Goal: Task Accomplishment & Management: Manage account settings

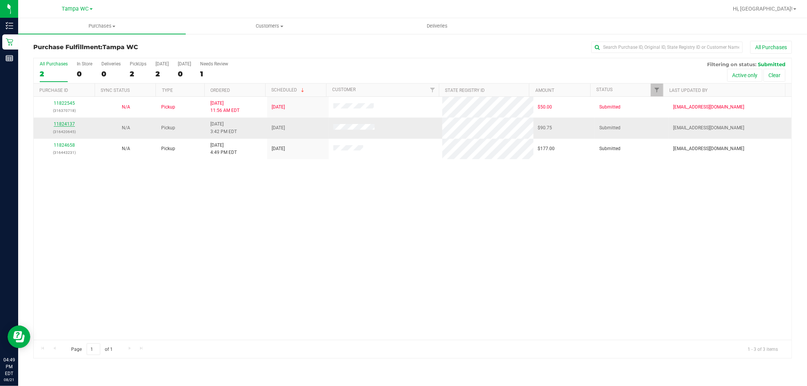
click at [69, 123] on link "11824137" at bounding box center [64, 123] width 21 height 5
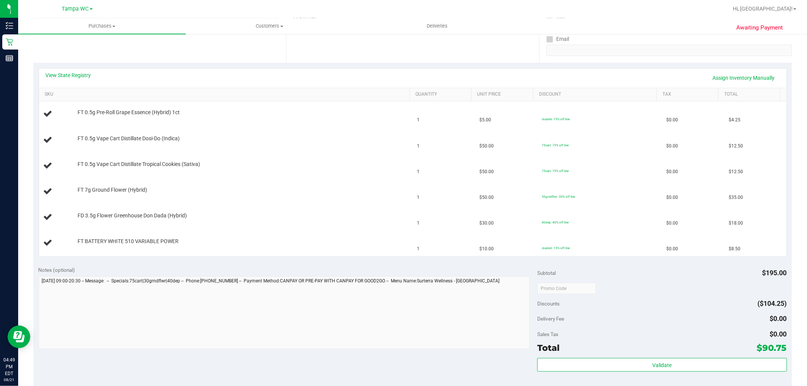
scroll to position [126, 0]
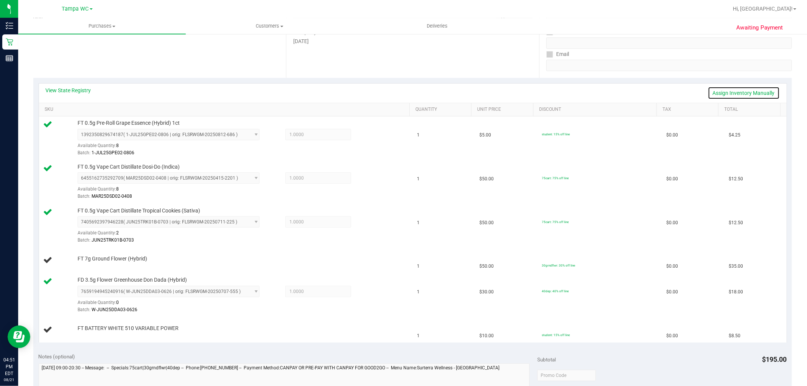
click at [750, 95] on link "Assign Inventory Manually" at bounding box center [744, 93] width 72 height 13
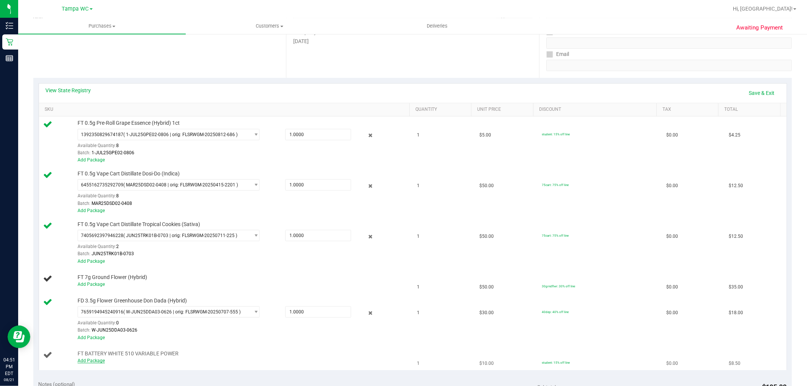
click at [92, 364] on link "Add Package" at bounding box center [91, 360] width 27 height 5
click at [148, 381] on div "Notes (optional)" at bounding box center [288, 385] width 499 height 8
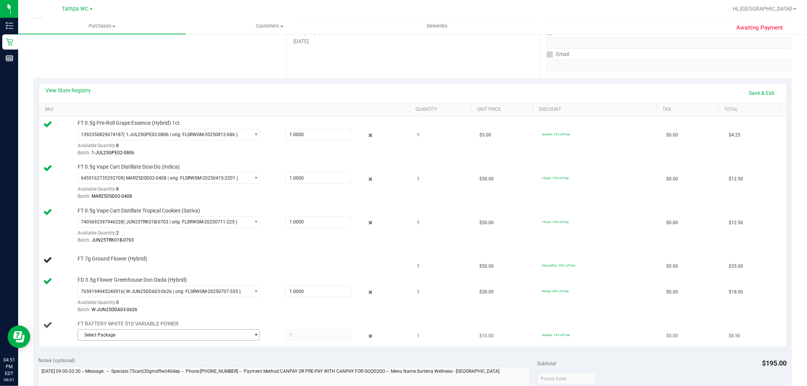
click at [197, 339] on span "Select Package" at bounding box center [164, 335] width 172 height 11
click at [188, 366] on span "( 1992285-072025 | orig: FLSRWTP-20250812-002 )" at bounding box center [178, 366] width 106 height 5
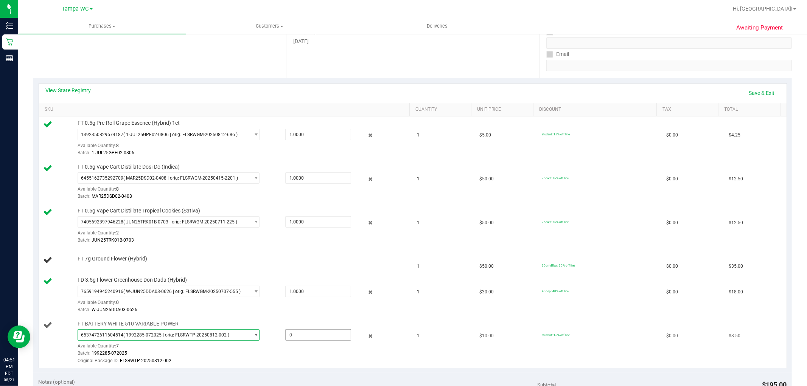
click at [318, 336] on span at bounding box center [318, 335] width 66 height 11
type input "1"
type input "1.0000"
click at [332, 311] on div "Batch: W-JUN25DDA03-0626" at bounding box center [242, 310] width 328 height 7
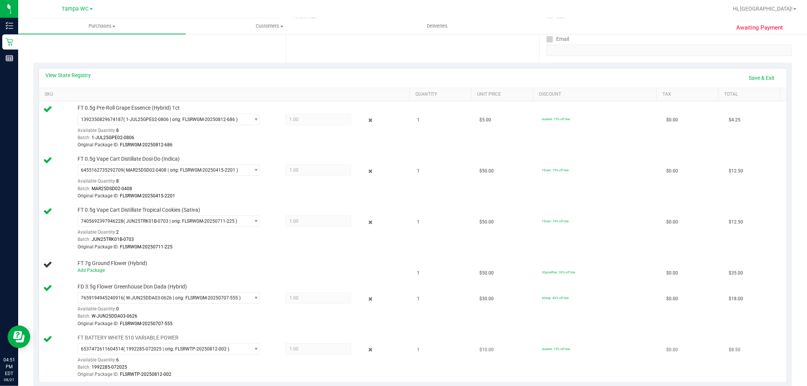
scroll to position [168, 0]
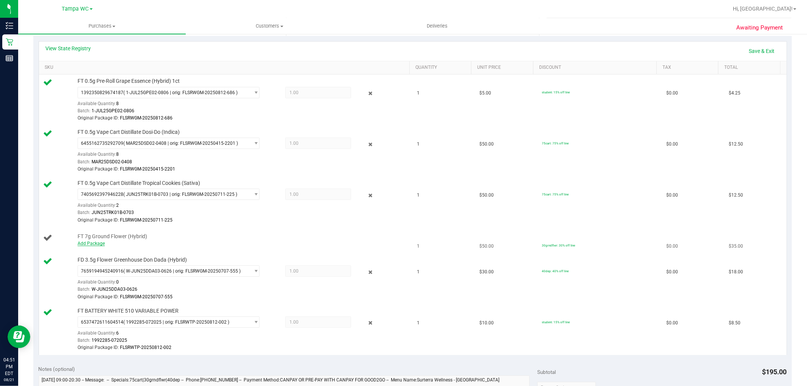
click at [95, 246] on link "Add Package" at bounding box center [91, 243] width 27 height 5
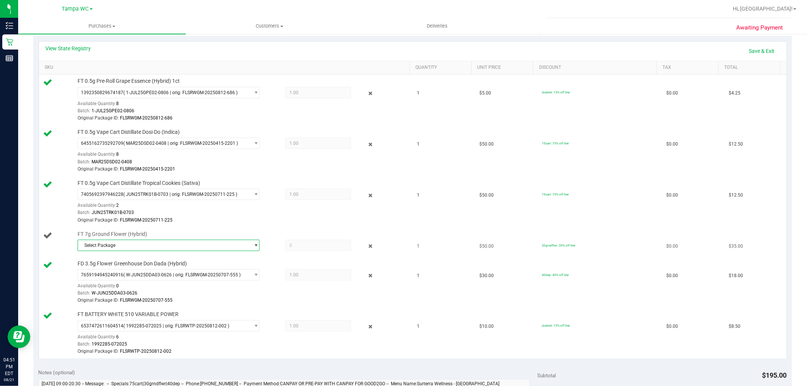
click at [140, 251] on span "Select Package" at bounding box center [169, 245] width 182 height 11
drag, startPoint x: 136, startPoint y: 278, endPoint x: 385, endPoint y: 276, distance: 248.6
click at [137, 278] on span "( G-JUL25HYB06-0806 | orig: FLSRWGM-20250812-379 )" at bounding box center [182, 276] width 115 height 5
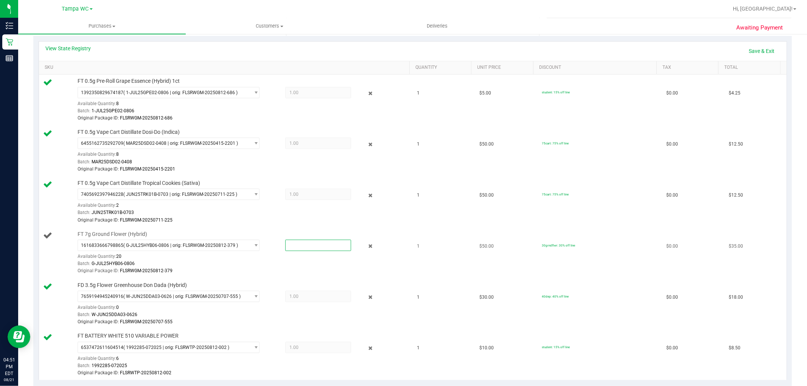
click at [316, 250] on span at bounding box center [318, 245] width 66 height 11
type input "1"
type input "1.0000"
click at [331, 268] on div "Original Package ID: FLSRWGM-20250812-379" at bounding box center [242, 271] width 328 height 7
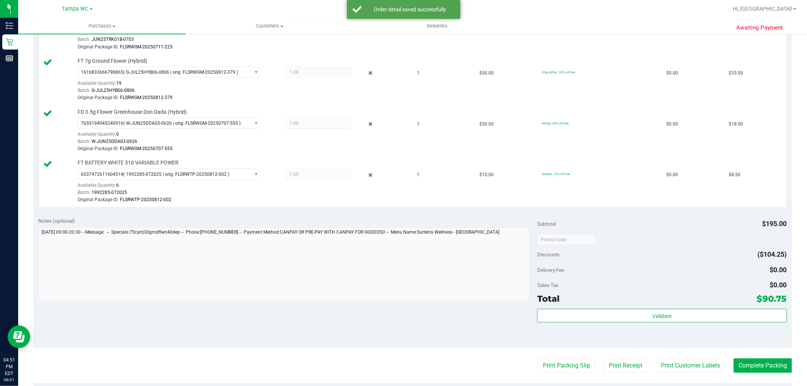
scroll to position [378, 0]
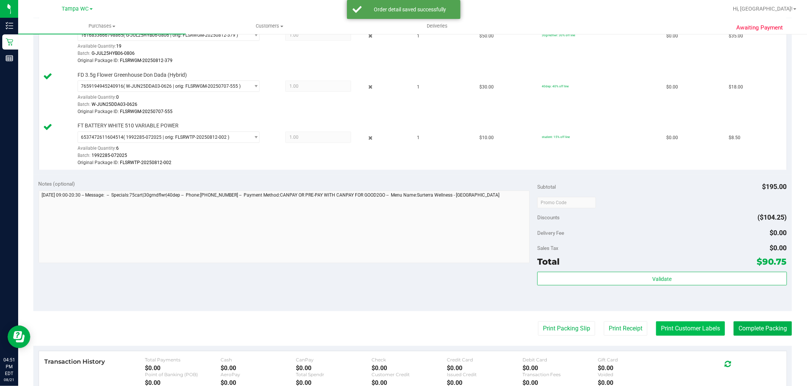
click at [702, 327] on button "Print Customer Labels" at bounding box center [690, 329] width 69 height 14
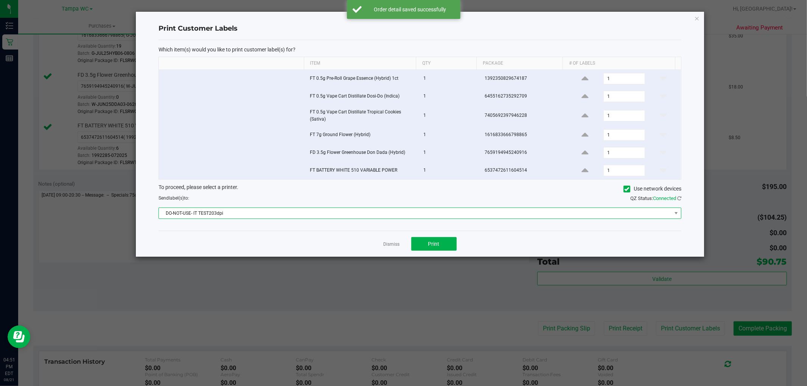
click at [429, 216] on span "DO-NOT-USE- IT TEST203dpi" at bounding box center [415, 213] width 513 height 11
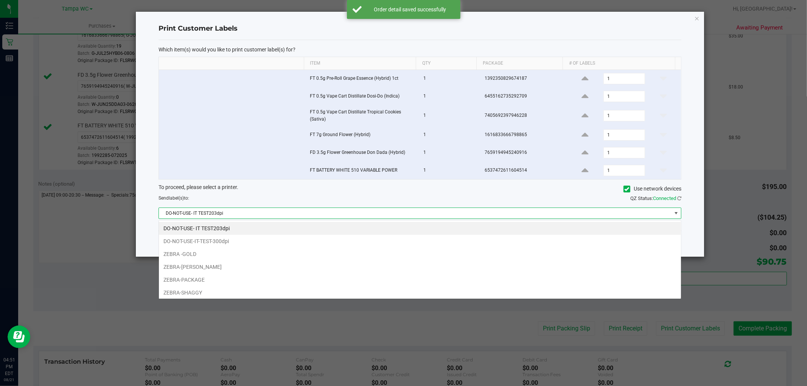
scroll to position [11, 523]
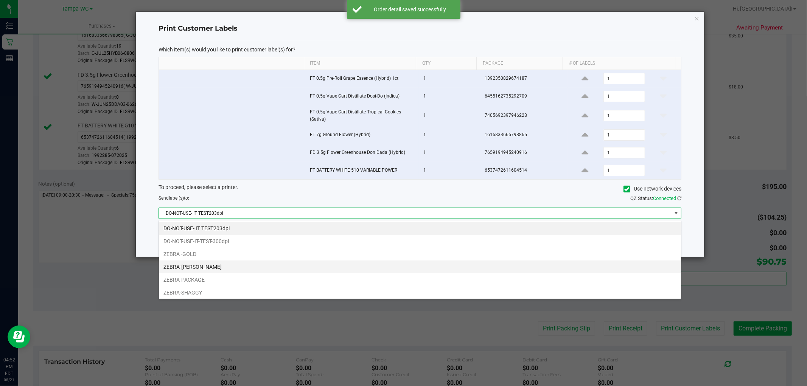
click at [236, 266] on li "ZEBRA-[PERSON_NAME]" at bounding box center [420, 267] width 522 height 13
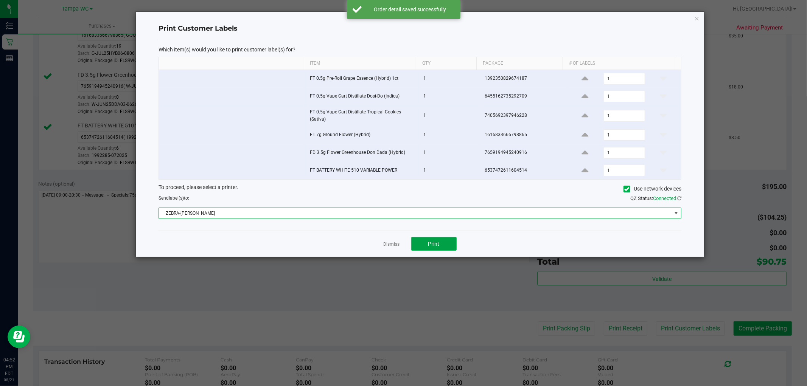
click at [434, 251] on button "Print" at bounding box center [433, 244] width 45 height 14
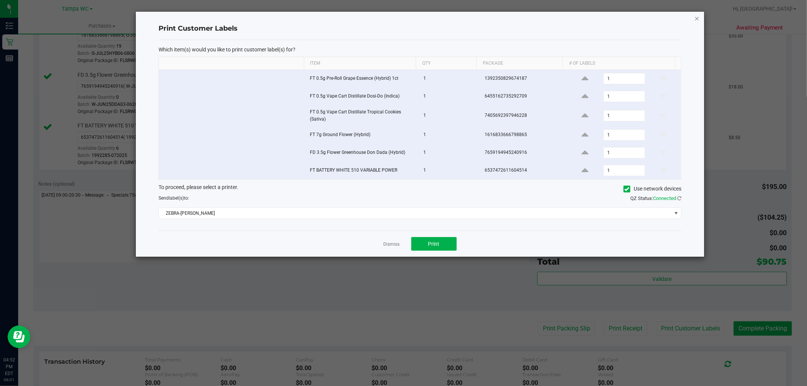
click at [698, 17] on icon "button" at bounding box center [696, 18] width 5 height 9
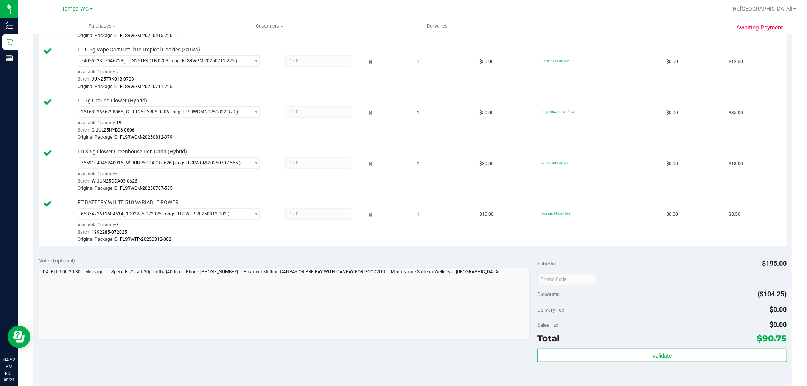
scroll to position [370, 0]
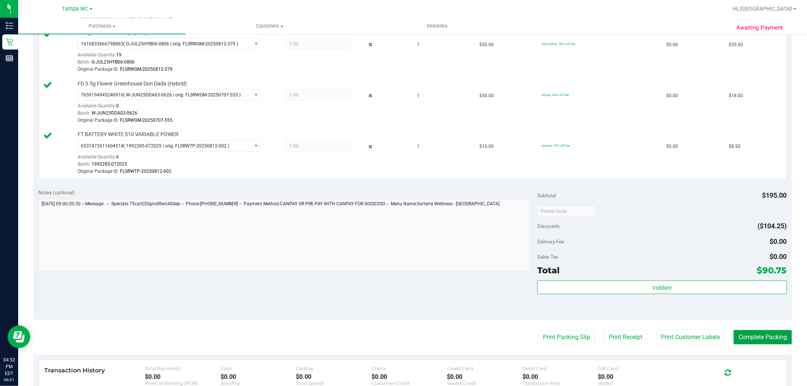
click at [762, 330] on button "Complete Packing" at bounding box center [763, 337] width 58 height 14
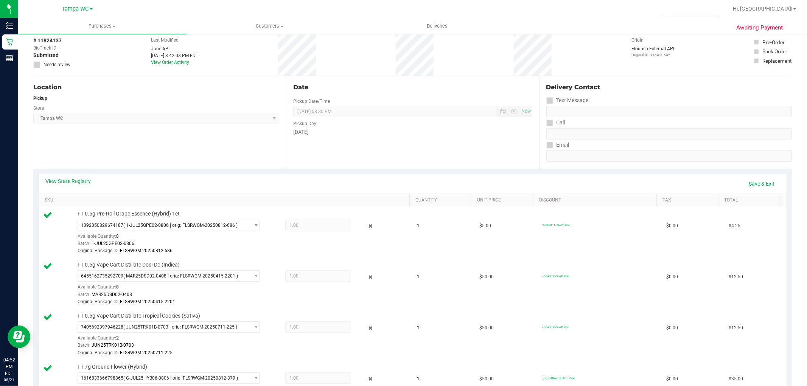
scroll to position [0, 0]
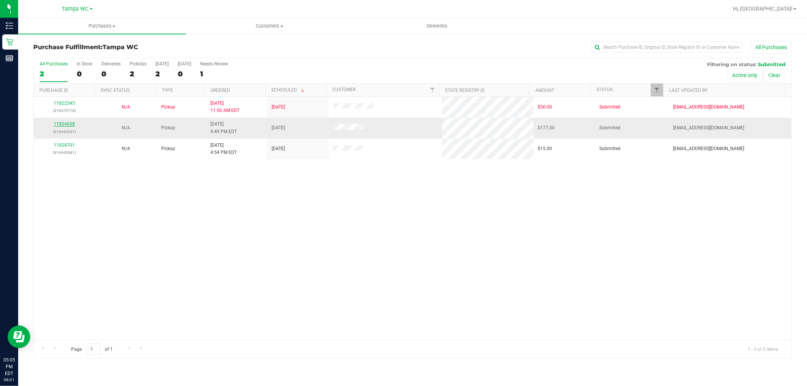
click at [69, 122] on link "11824658" at bounding box center [64, 123] width 21 height 5
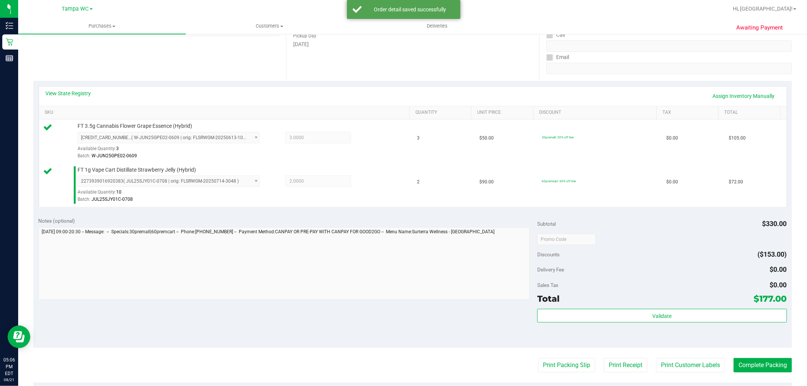
scroll to position [168, 0]
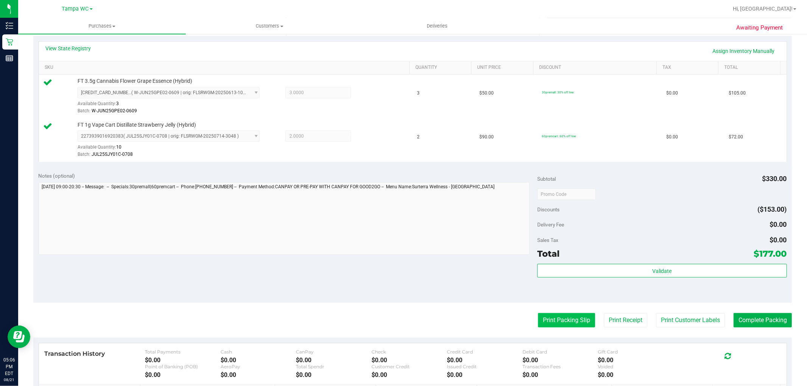
click at [564, 325] on button "Print Packing Slip" at bounding box center [566, 320] width 57 height 14
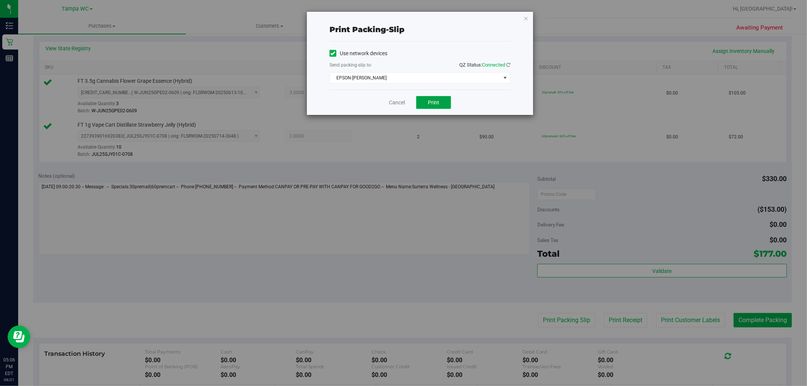
click at [430, 96] on button "Print" at bounding box center [433, 102] width 35 height 13
click at [526, 19] on icon "button" at bounding box center [525, 18] width 5 height 9
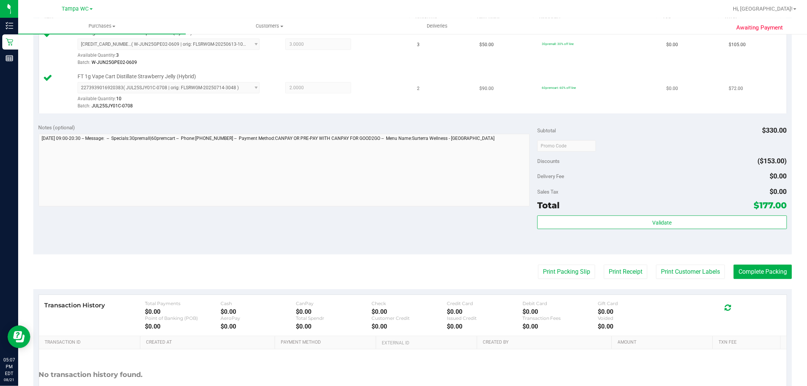
scroll to position [252, 0]
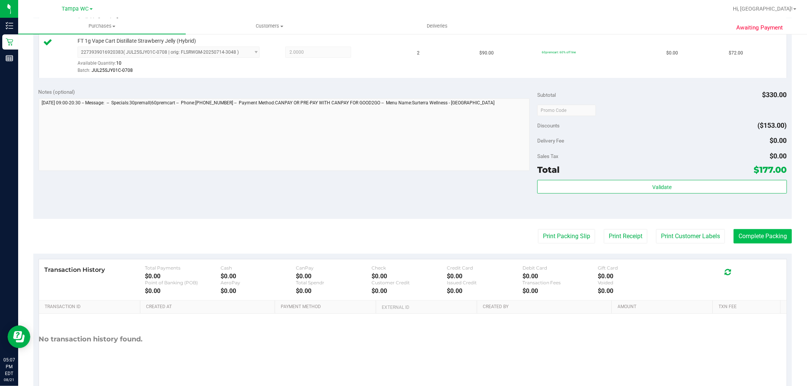
drag, startPoint x: 764, startPoint y: 244, endPoint x: 763, endPoint y: 233, distance: 10.2
click at [764, 241] on purchase-details "Back Edit Purchase Cancel Purchase View Profile # 11824658 BioTrack ID: - Submi…" at bounding box center [412, 92] width 759 height 607
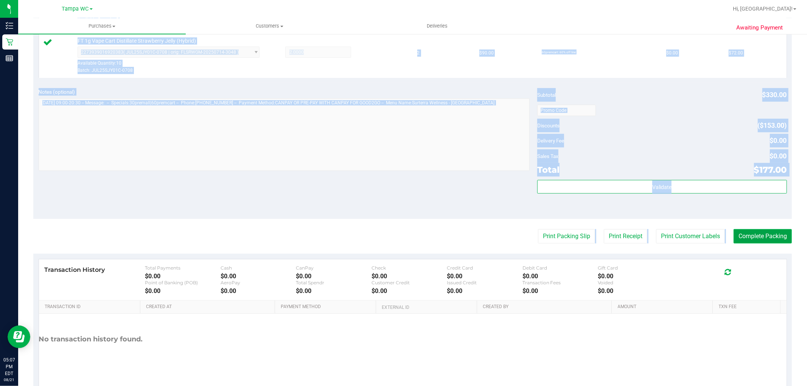
click at [763, 233] on button "Complete Packing" at bounding box center [763, 236] width 58 height 14
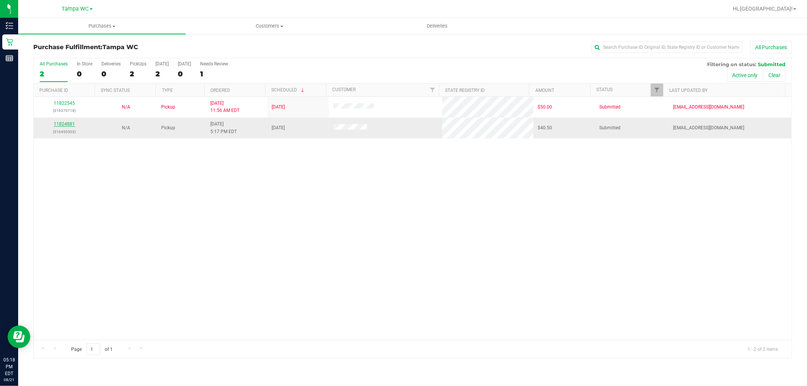
click at [62, 126] on link "11824881" at bounding box center [64, 123] width 21 height 5
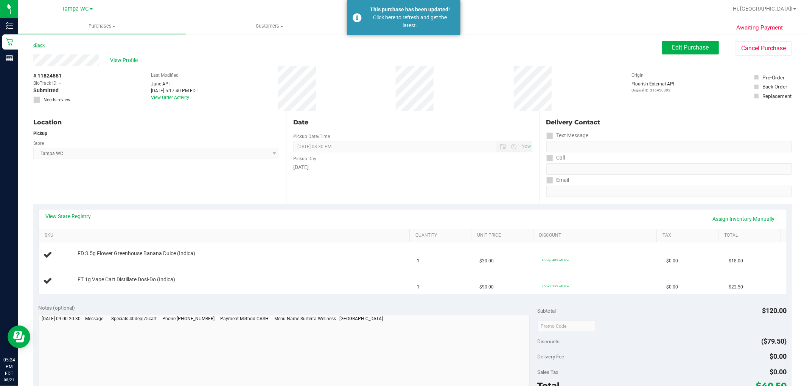
click at [38, 45] on link "Back" at bounding box center [38, 45] width 11 height 5
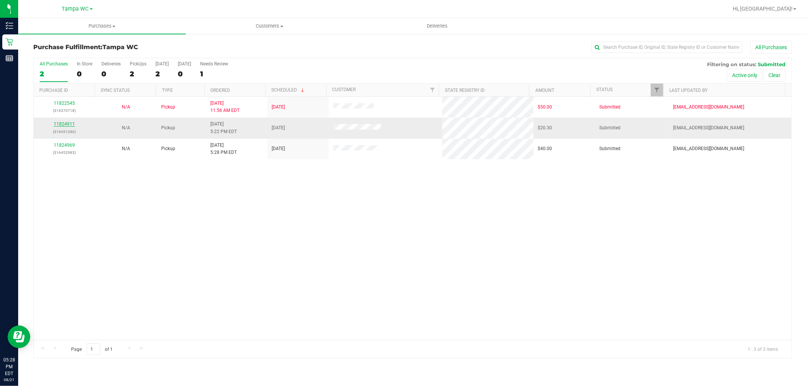
click at [64, 125] on link "11824911" at bounding box center [64, 123] width 21 height 5
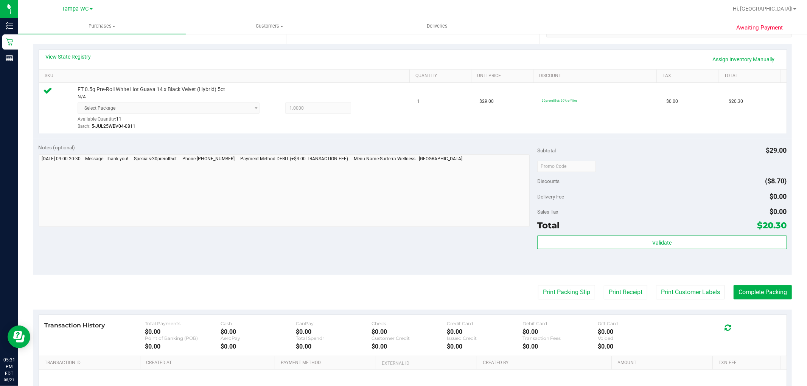
scroll to position [240, 0]
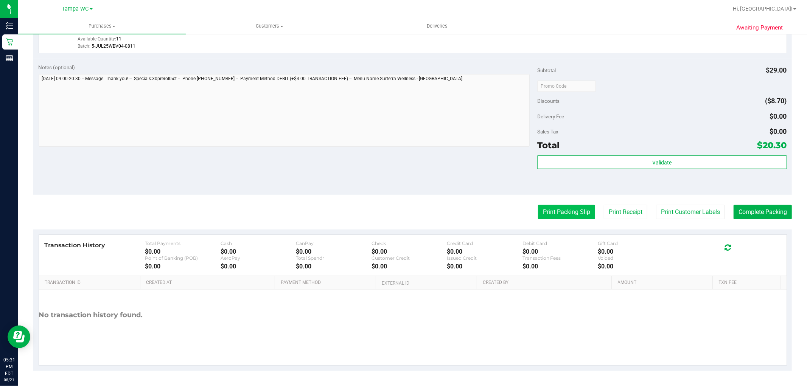
click at [565, 215] on button "Print Packing Slip" at bounding box center [566, 212] width 57 height 14
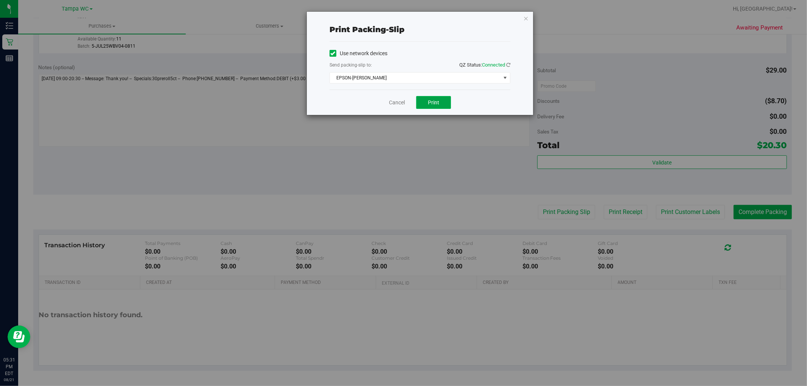
click at [442, 107] on button "Print" at bounding box center [433, 102] width 35 height 13
click at [428, 104] on span "Print" at bounding box center [433, 103] width 11 height 6
click at [445, 107] on button "Print" at bounding box center [433, 102] width 35 height 13
click at [525, 21] on icon "button" at bounding box center [525, 18] width 5 height 9
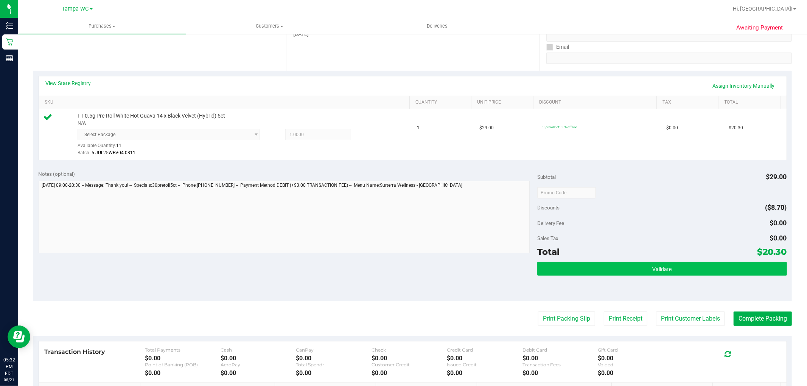
scroll to position [198, 0]
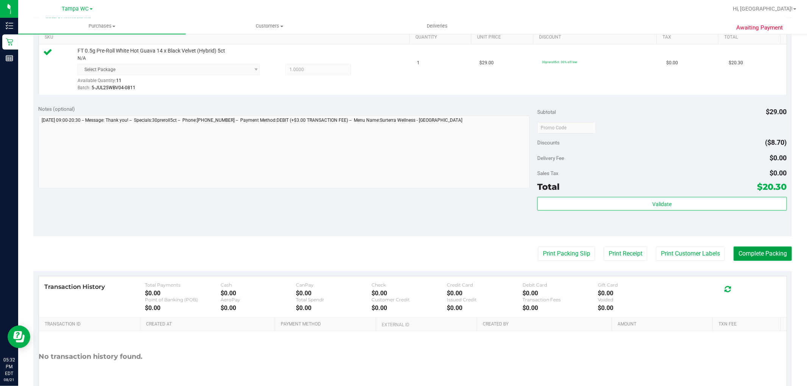
click at [755, 255] on button "Complete Packing" at bounding box center [763, 254] width 58 height 14
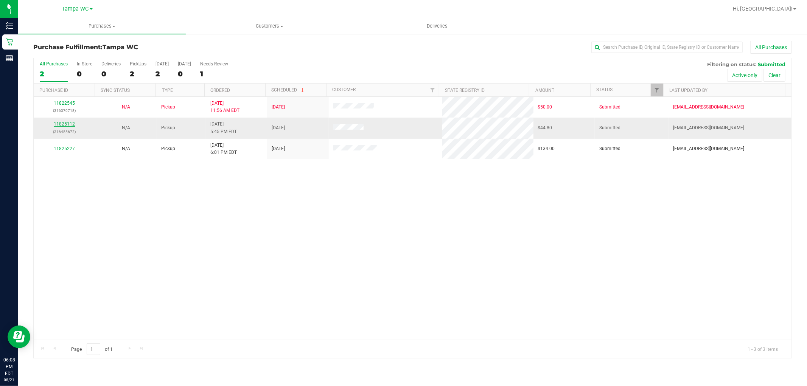
click at [64, 126] on link "11825112" at bounding box center [64, 123] width 21 height 5
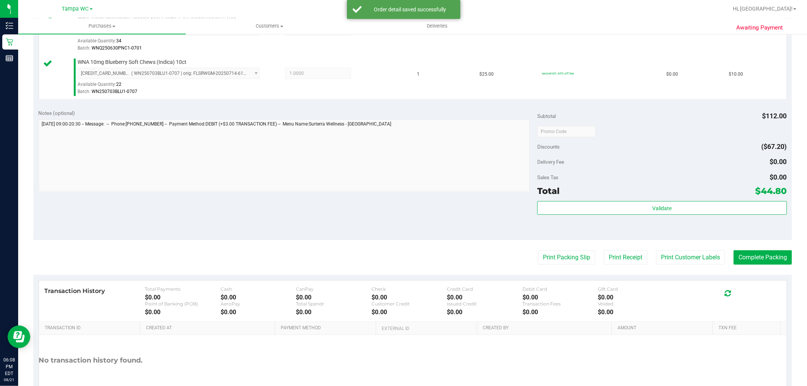
scroll to position [252, 0]
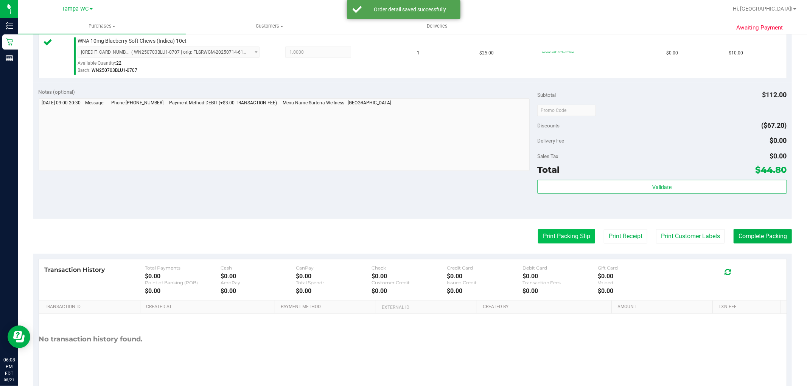
click at [548, 238] on button "Print Packing Slip" at bounding box center [566, 236] width 57 height 14
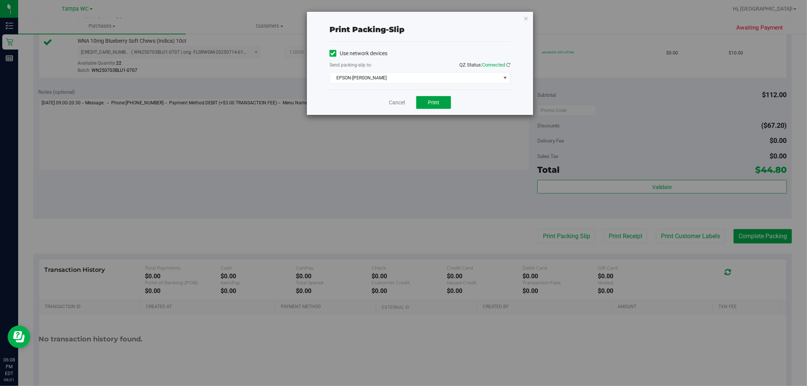
click at [433, 104] on span "Print" at bounding box center [433, 103] width 11 height 6
click at [525, 19] on icon "button" at bounding box center [525, 18] width 5 height 9
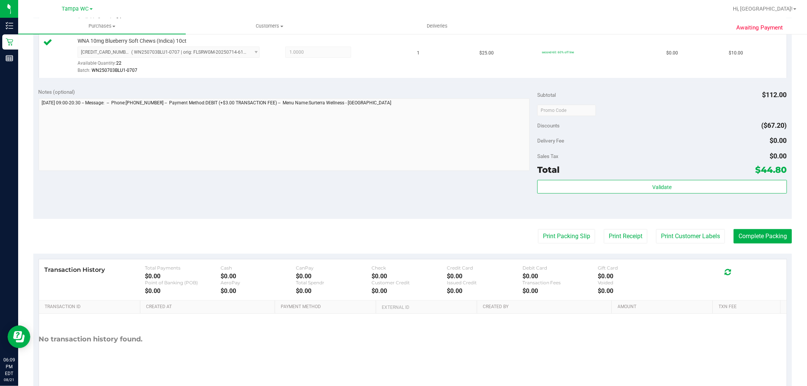
click at [742, 245] on purchase-details "Back Edit Purchase Cancel Purchase View Profile # 11825112 BioTrack ID: - Submi…" at bounding box center [412, 92] width 759 height 607
click at [748, 237] on button "Complete Packing" at bounding box center [763, 236] width 58 height 14
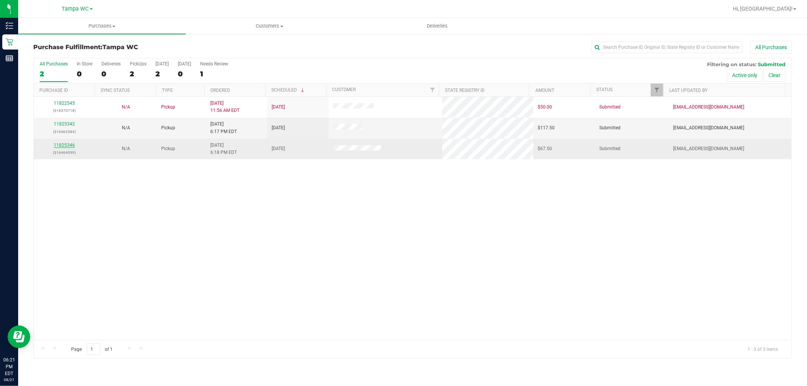
click at [59, 145] on link "11825346" at bounding box center [64, 145] width 21 height 5
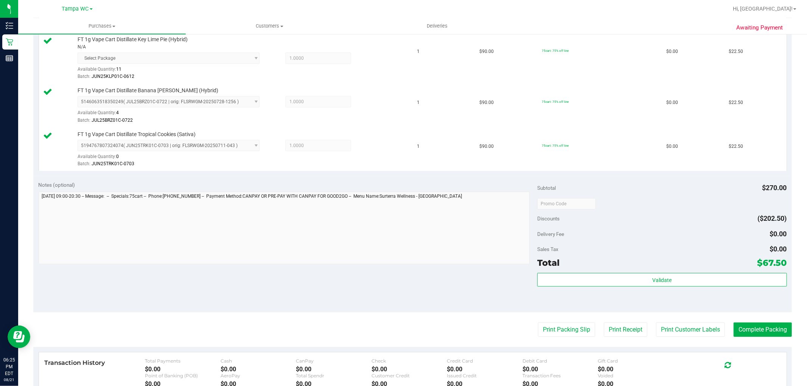
scroll to position [210, 0]
click at [566, 328] on button "Print Packing Slip" at bounding box center [566, 329] width 57 height 14
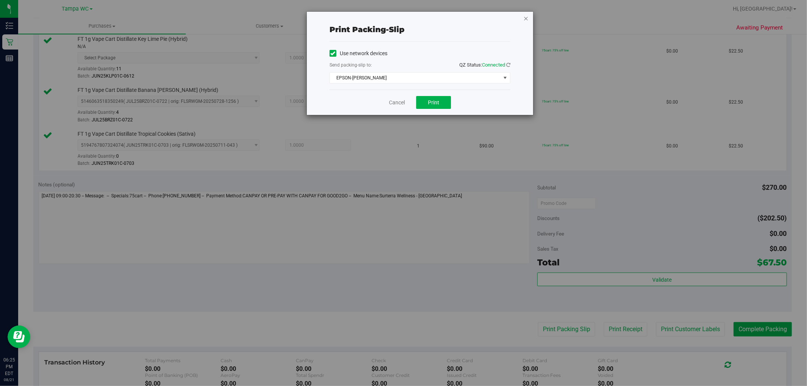
click at [527, 18] on icon "button" at bounding box center [525, 18] width 5 height 9
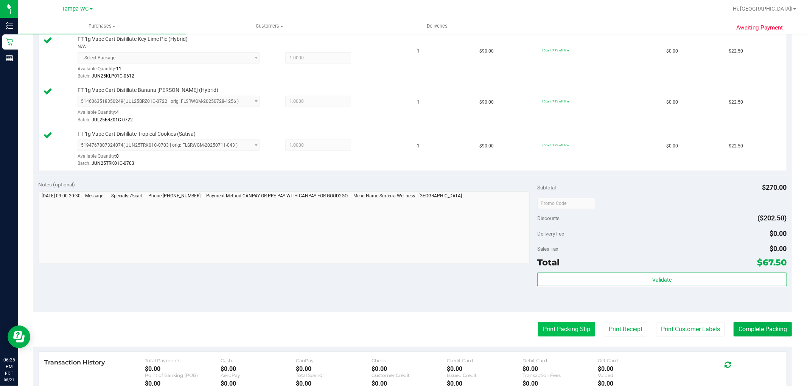
click at [552, 328] on button "Print Packing Slip" at bounding box center [566, 329] width 57 height 14
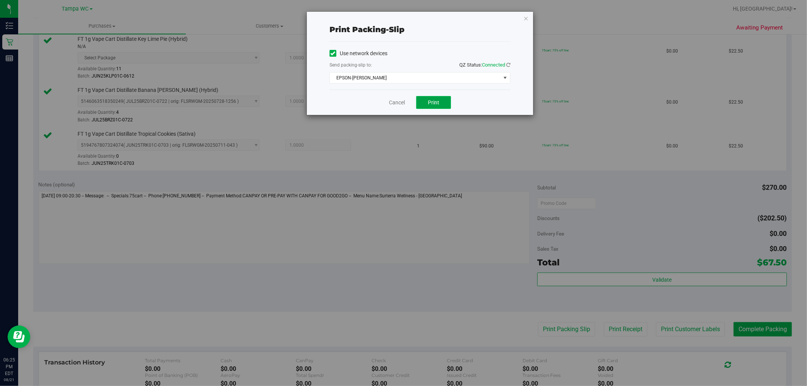
click at [441, 106] on button "Print" at bounding box center [433, 102] width 35 height 13
click at [527, 16] on icon "button" at bounding box center [525, 18] width 5 height 9
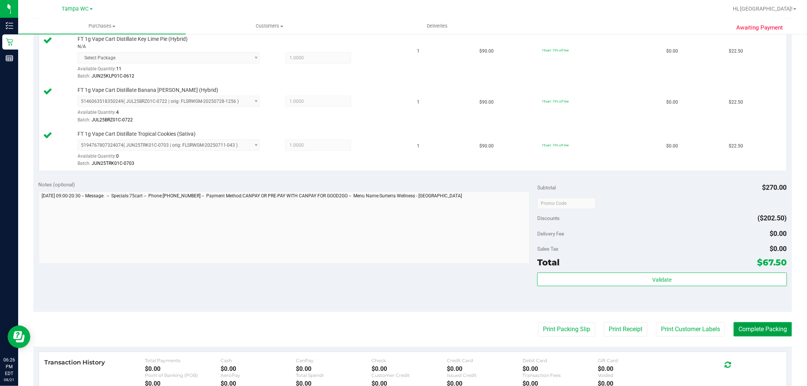
click at [775, 327] on button "Complete Packing" at bounding box center [763, 329] width 58 height 14
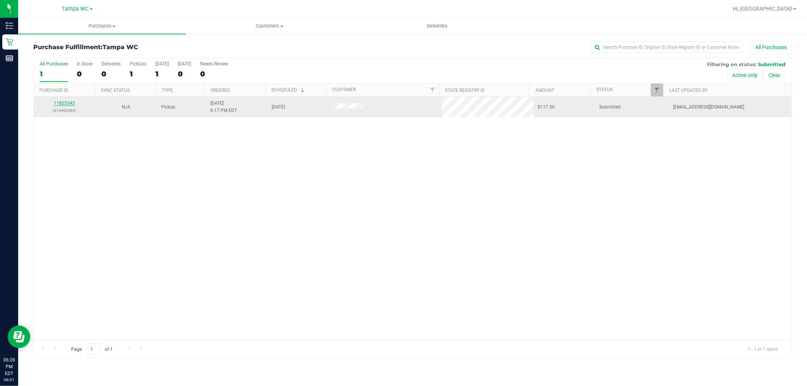
click at [64, 104] on link "11825342" at bounding box center [64, 103] width 21 height 5
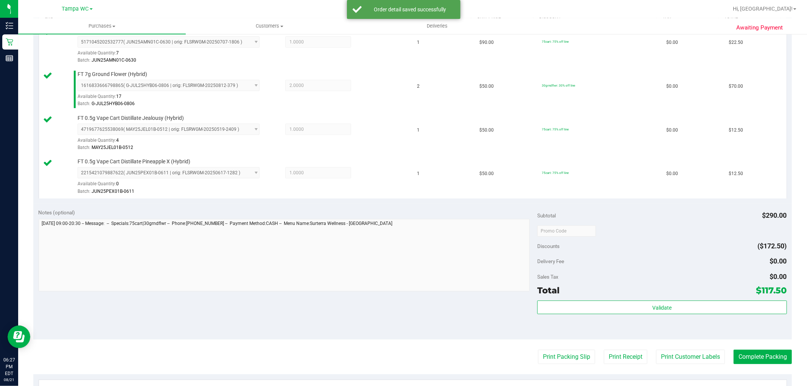
scroll to position [336, 0]
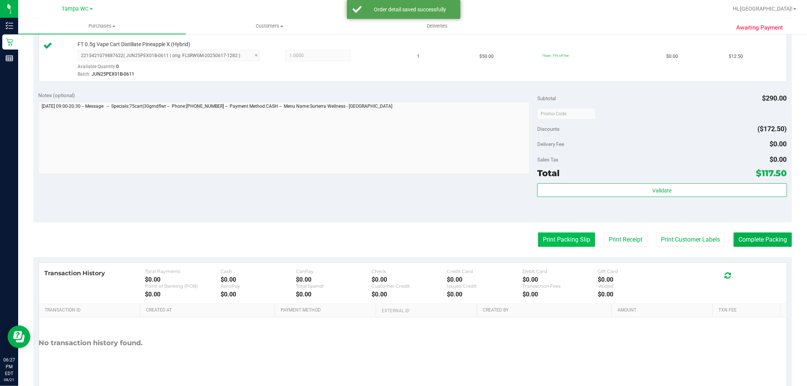
click at [542, 243] on button "Print Packing Slip" at bounding box center [566, 240] width 57 height 14
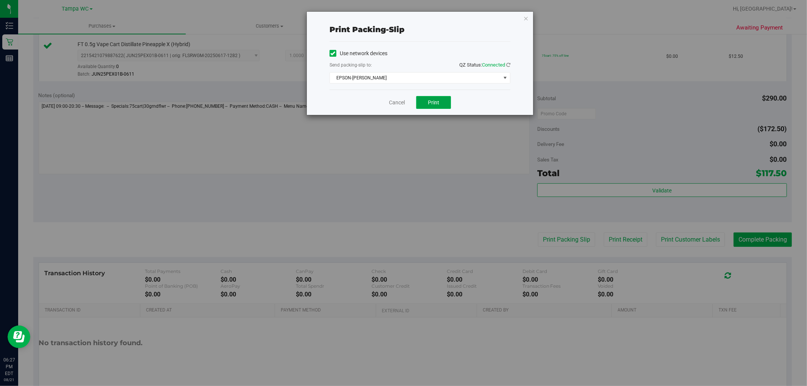
click at [444, 106] on button "Print" at bounding box center [433, 102] width 35 height 13
click at [528, 15] on icon "button" at bounding box center [525, 18] width 5 height 9
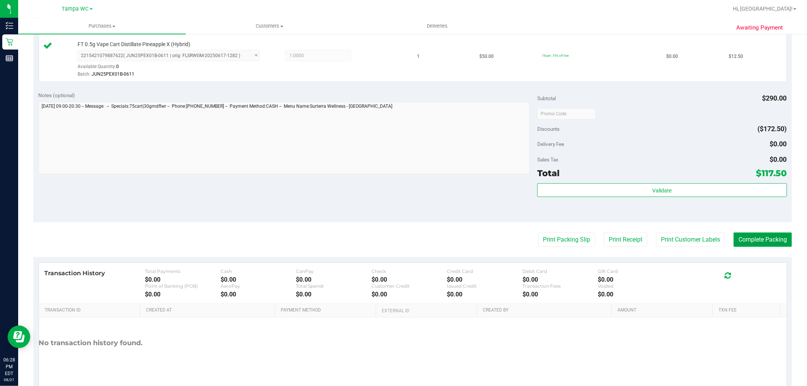
click at [769, 234] on button "Complete Packing" at bounding box center [763, 240] width 58 height 14
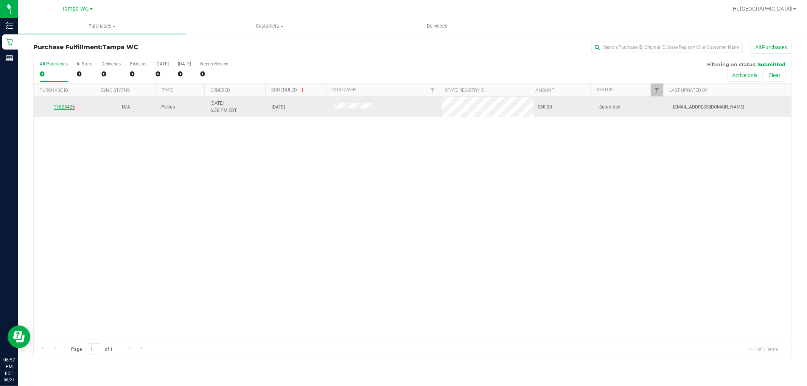
click at [67, 105] on link "11825426" at bounding box center [64, 106] width 21 height 5
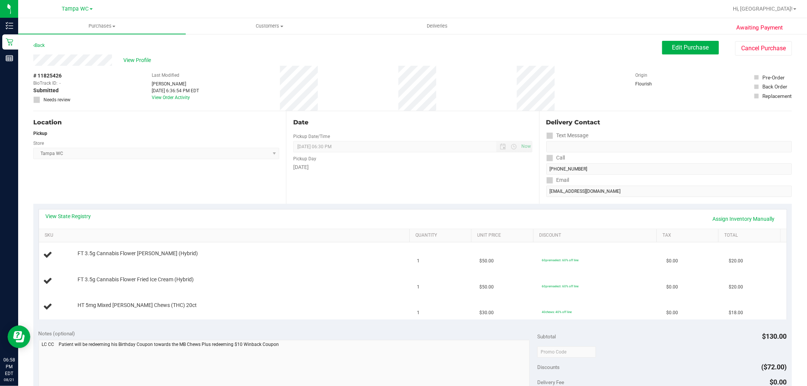
click at [409, 328] on div "Notes (optional) Subtotal $130.00 Discounts ($72.00) Delivery Fee $0.00 Sales T…" at bounding box center [412, 393] width 759 height 136
click at [246, 262] on td "FT 3.5g Cannabis Flower [PERSON_NAME] (Hybrid)" at bounding box center [226, 256] width 374 height 26
click at [776, 14] on div "Hi, [GEOGRAPHIC_DATA]!" at bounding box center [765, 8] width 70 height 13
click at [778, 12] on link "Hi, [GEOGRAPHIC_DATA]!" at bounding box center [765, 9] width 70 height 8
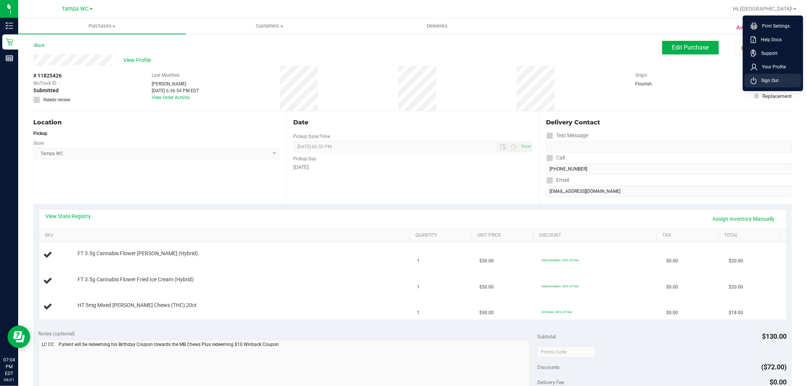
click at [764, 80] on span "Sign Out" at bounding box center [768, 81] width 22 height 8
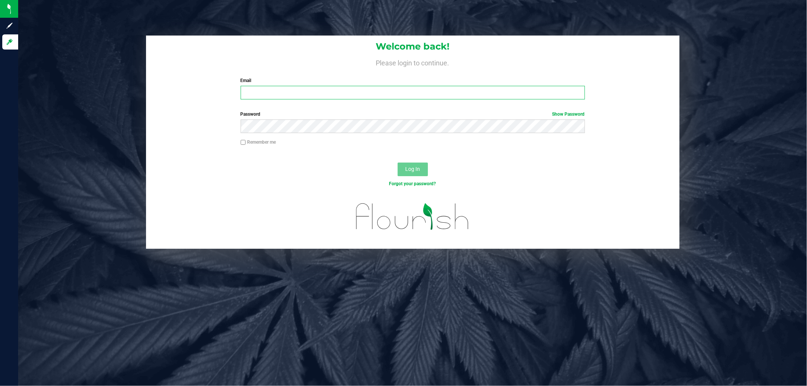
click at [337, 95] on input "Email" at bounding box center [413, 93] width 344 height 14
type input "[EMAIL_ADDRESS][DOMAIN_NAME]"
click at [398, 163] on button "Log In" at bounding box center [413, 170] width 30 height 14
